Goal: Task Accomplishment & Management: Use online tool/utility

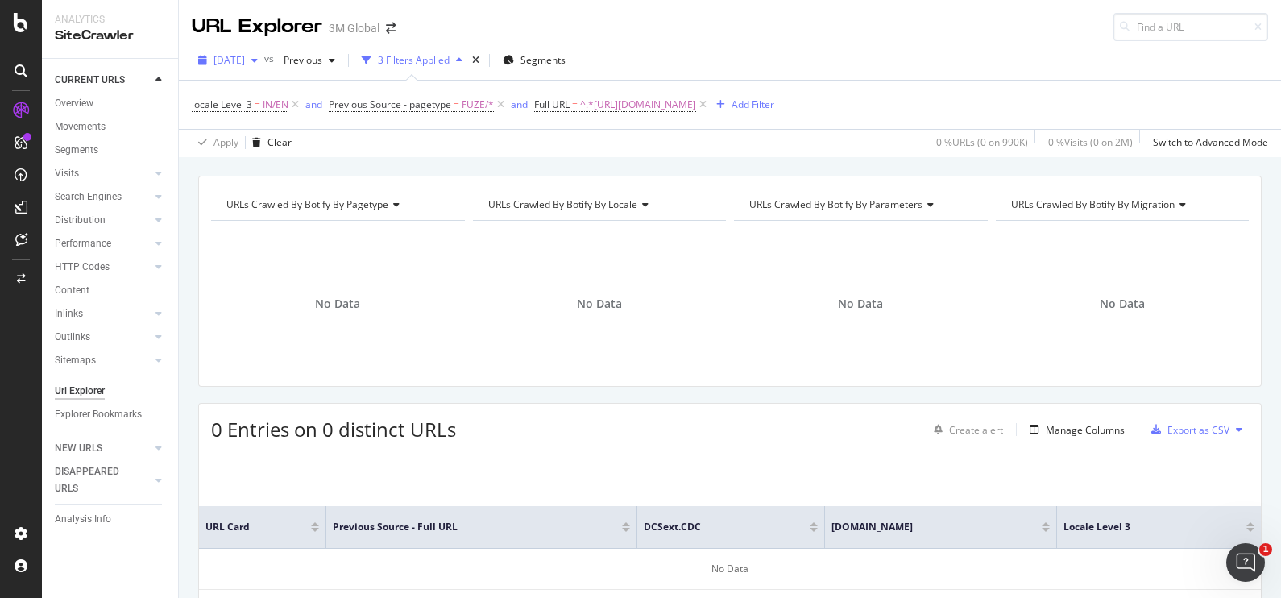
click at [258, 56] on icon "button" at bounding box center [254, 61] width 6 height 10
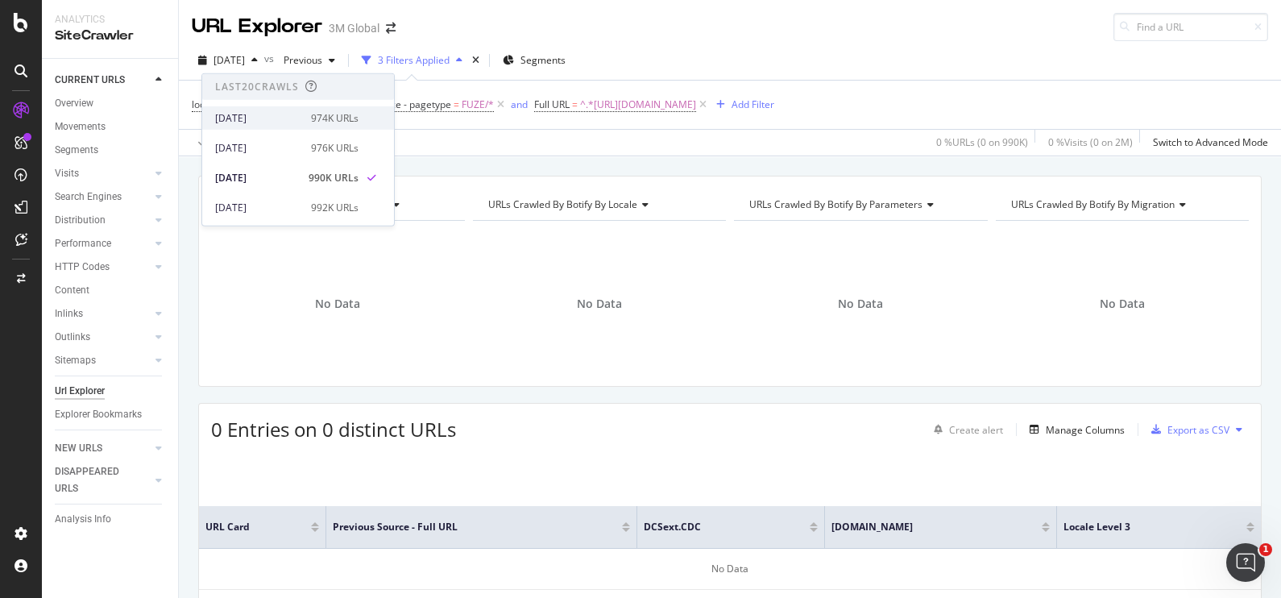
click at [318, 116] on div "974K URLs" at bounding box center [335, 117] width 48 height 14
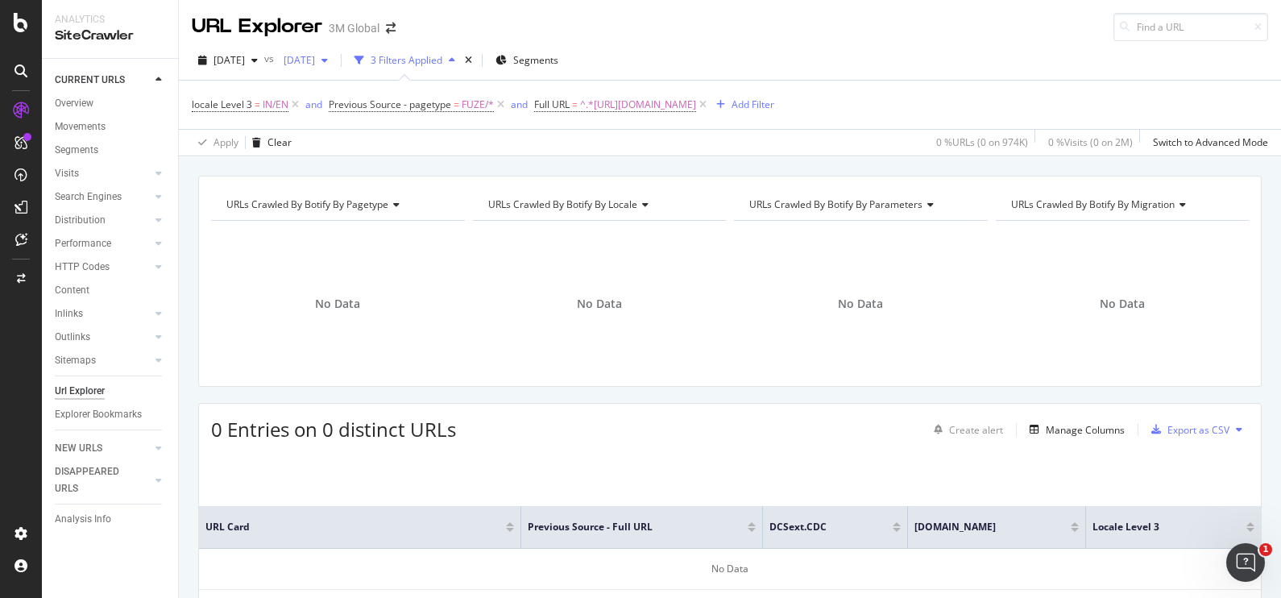
click at [315, 64] on span "[DATE]" at bounding box center [296, 60] width 38 height 14
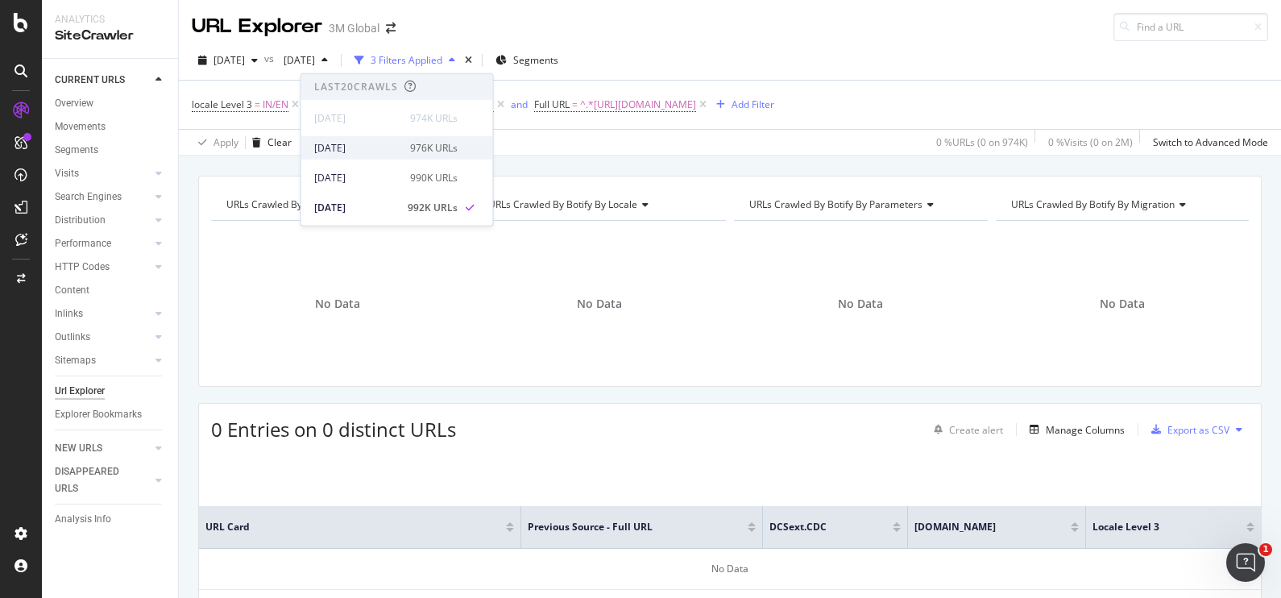
click at [379, 153] on div "[DATE]" at bounding box center [357, 147] width 86 height 14
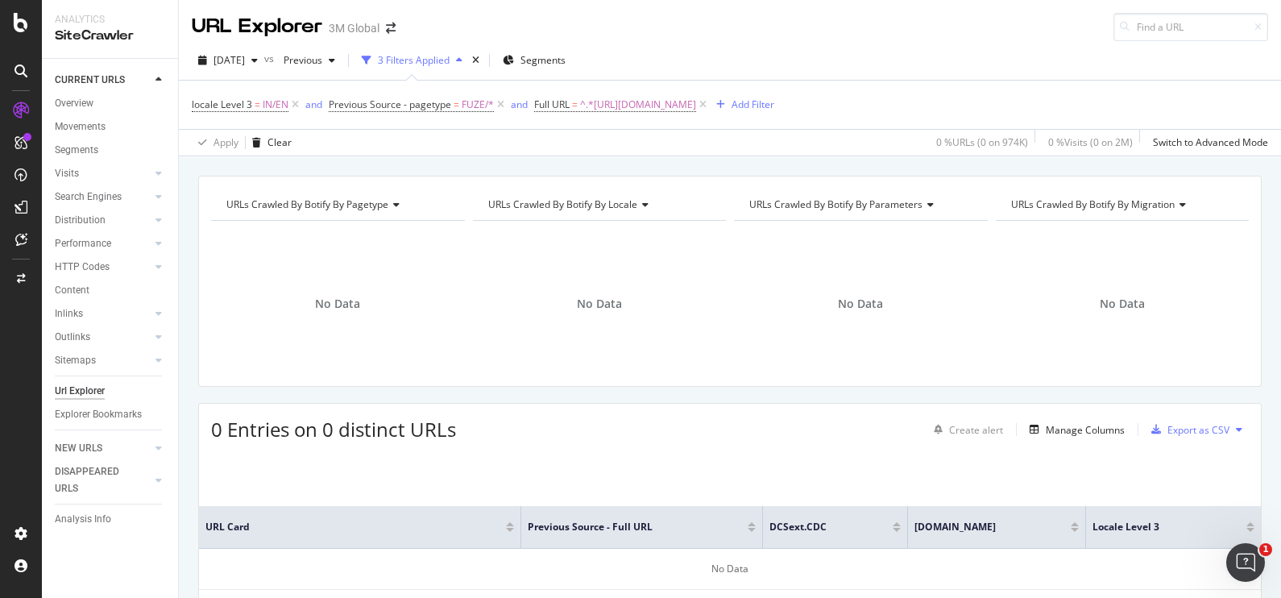
click at [718, 139] on div "Apply Clear 0 % URLs ( 0 on 974K ) 0 % Visits ( 0 on 2M ) Switch to Advanced Mo…" at bounding box center [730, 142] width 1102 height 27
click at [696, 102] on span "^.*[URL][DOMAIN_NAME]" at bounding box center [638, 104] width 116 height 23
click at [713, 170] on icon at bounding box center [712, 170] width 9 height 11
click at [695, 171] on input "text" at bounding box center [637, 171] width 176 height 26
paste input "[URL][DOMAIN_NAME]"
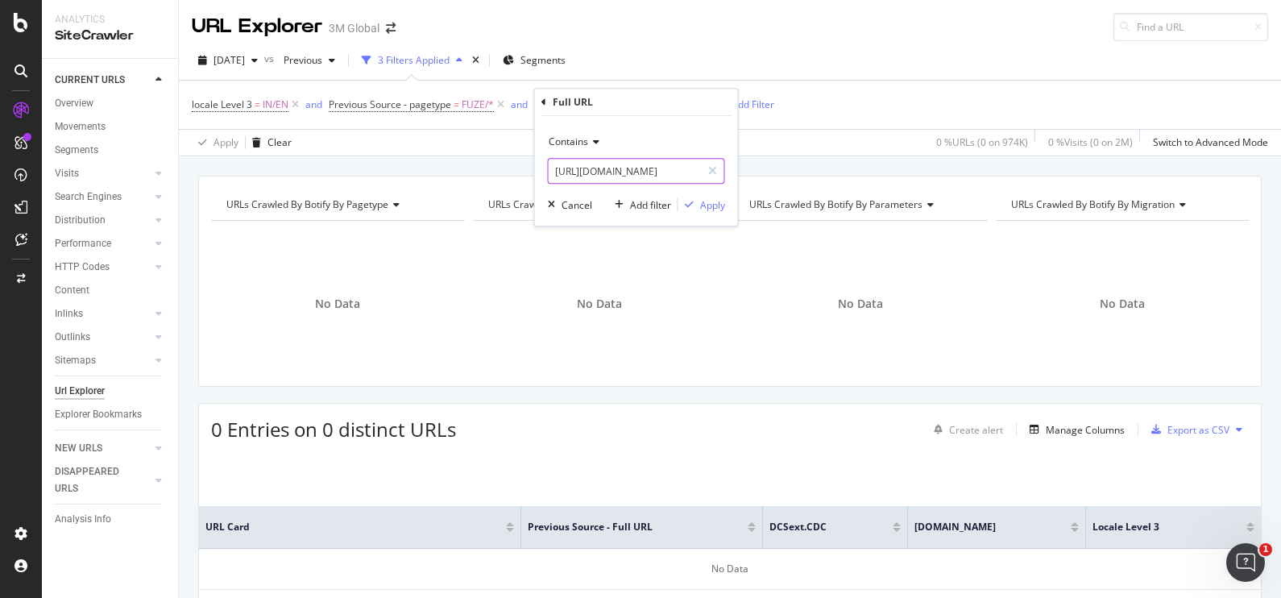
scroll to position [0, 132]
type input "[URL][DOMAIN_NAME]"
click at [706, 203] on div "Apply" at bounding box center [712, 205] width 25 height 14
